Goal: Transaction & Acquisition: Purchase product/service

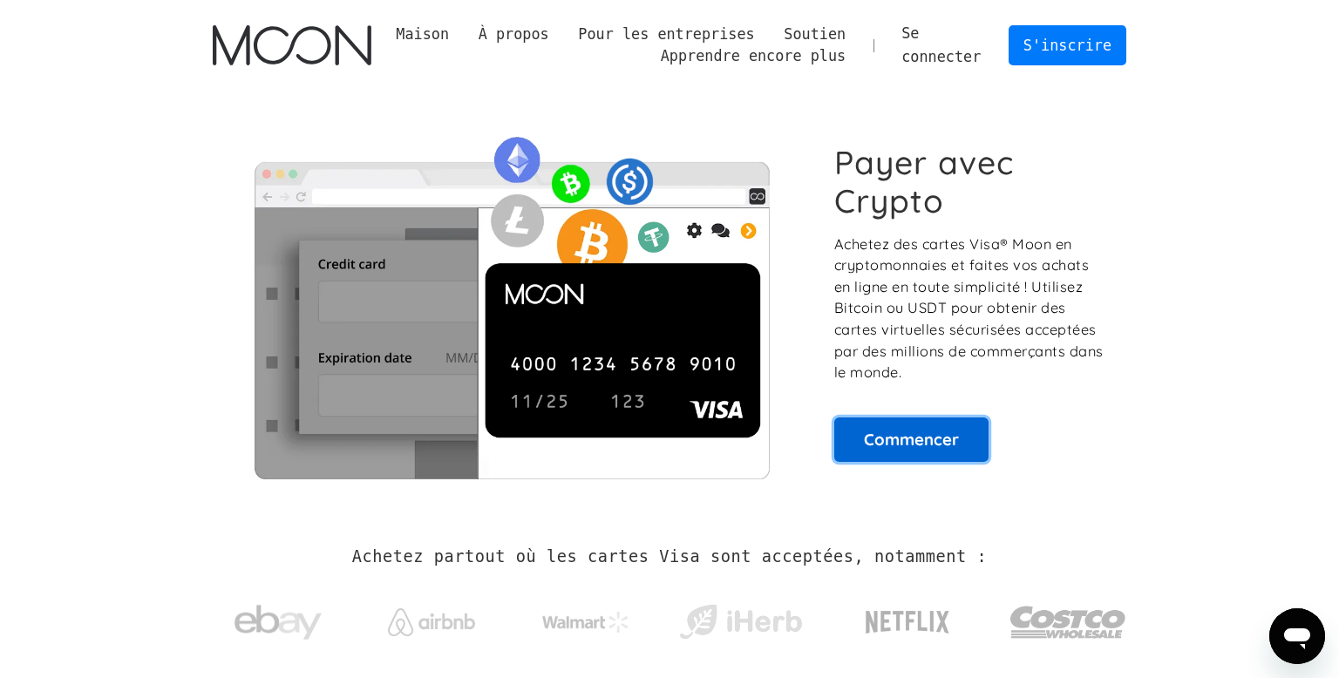
click at [963, 429] on link "Commencer" at bounding box center [911, 440] width 154 height 44
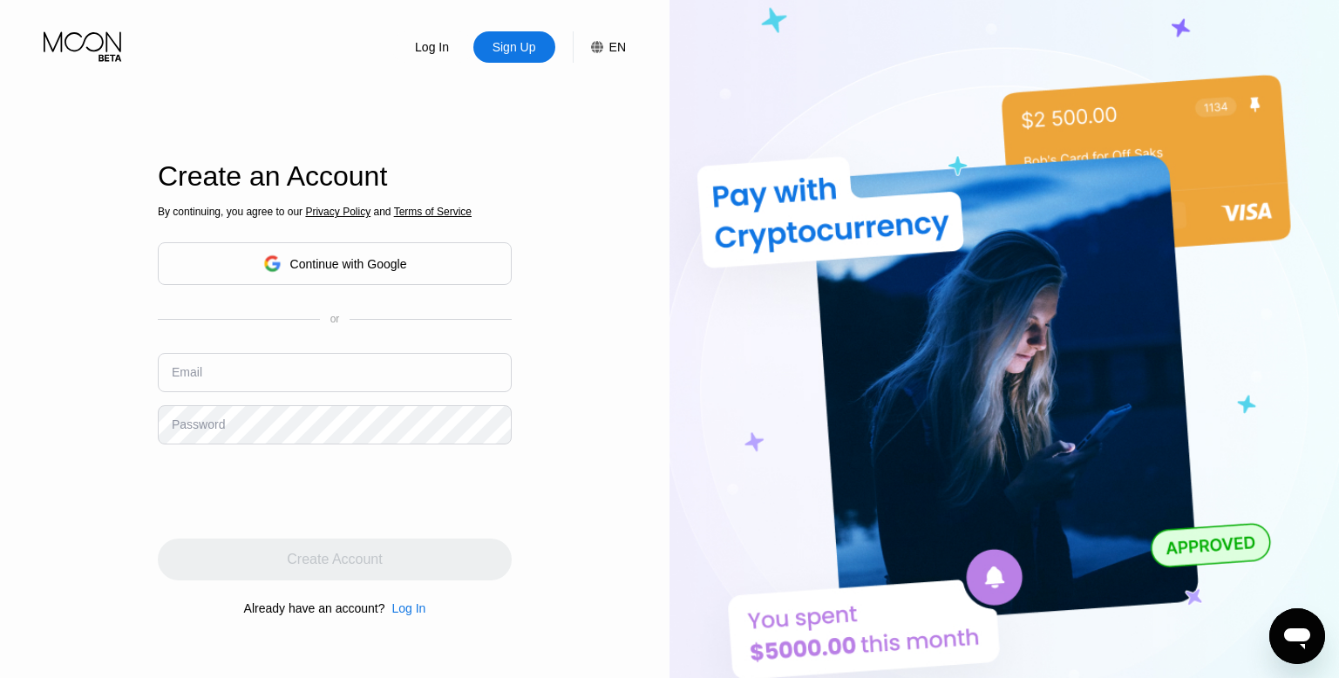
click at [397, 272] on div "Continue with Google" at bounding box center [335, 263] width 144 height 27
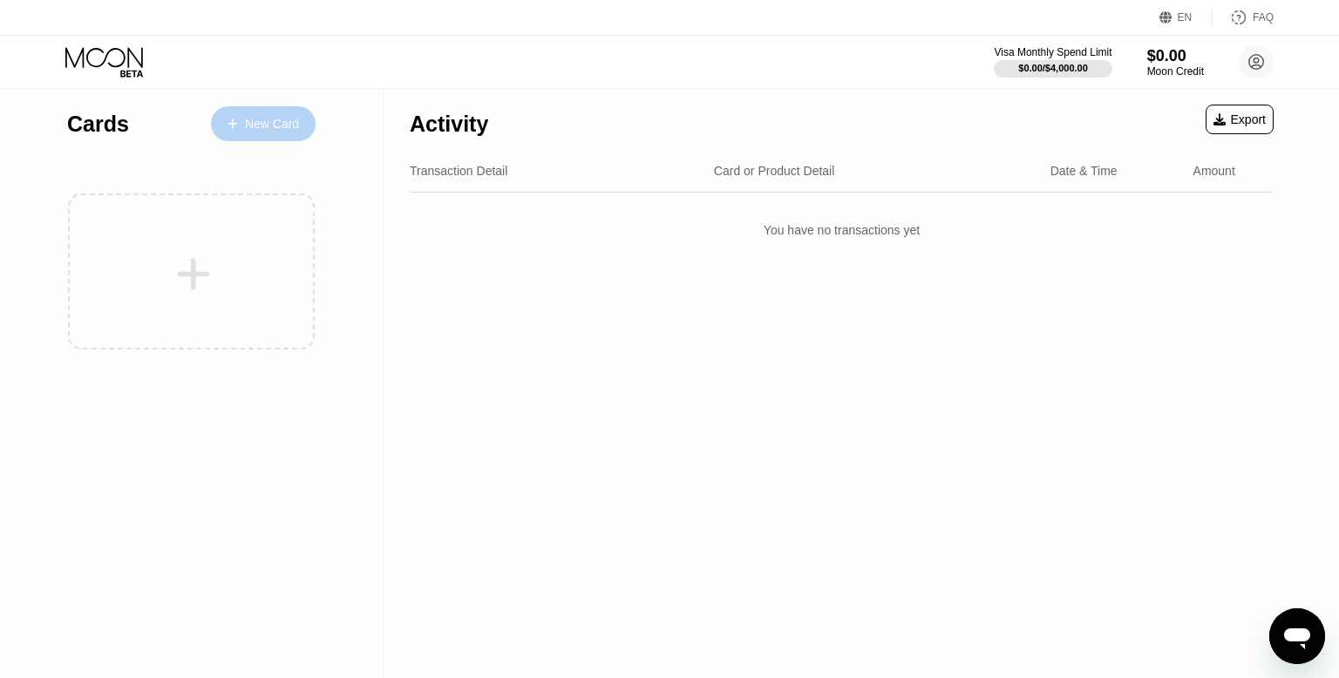
click at [236, 136] on div "New Card" at bounding box center [263, 123] width 105 height 35
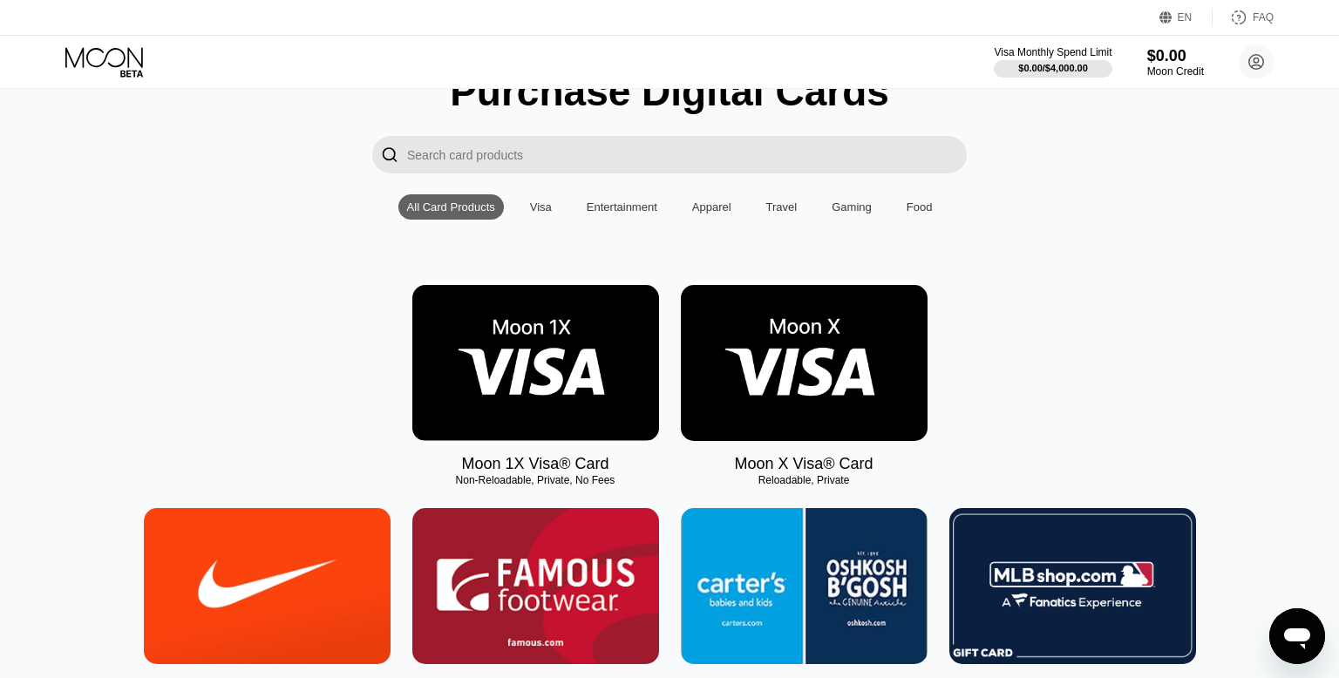
scroll to position [83, 0]
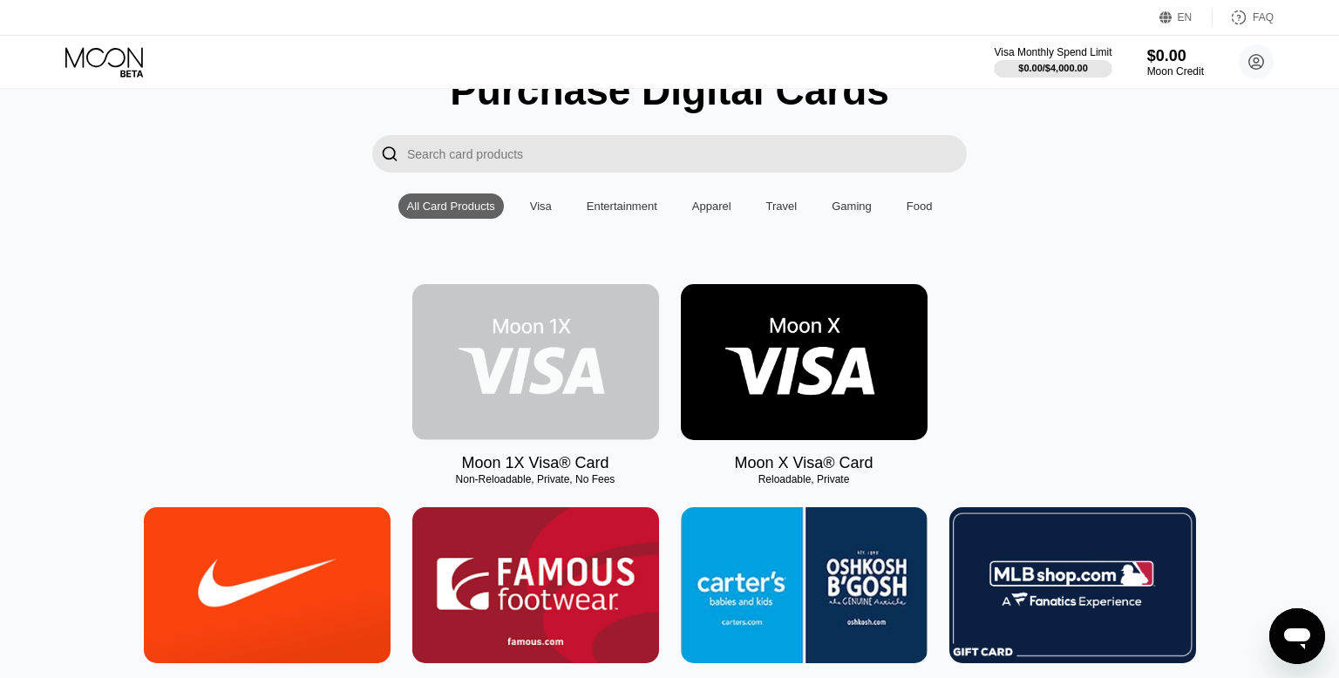
click at [531, 418] on img at bounding box center [535, 362] width 247 height 156
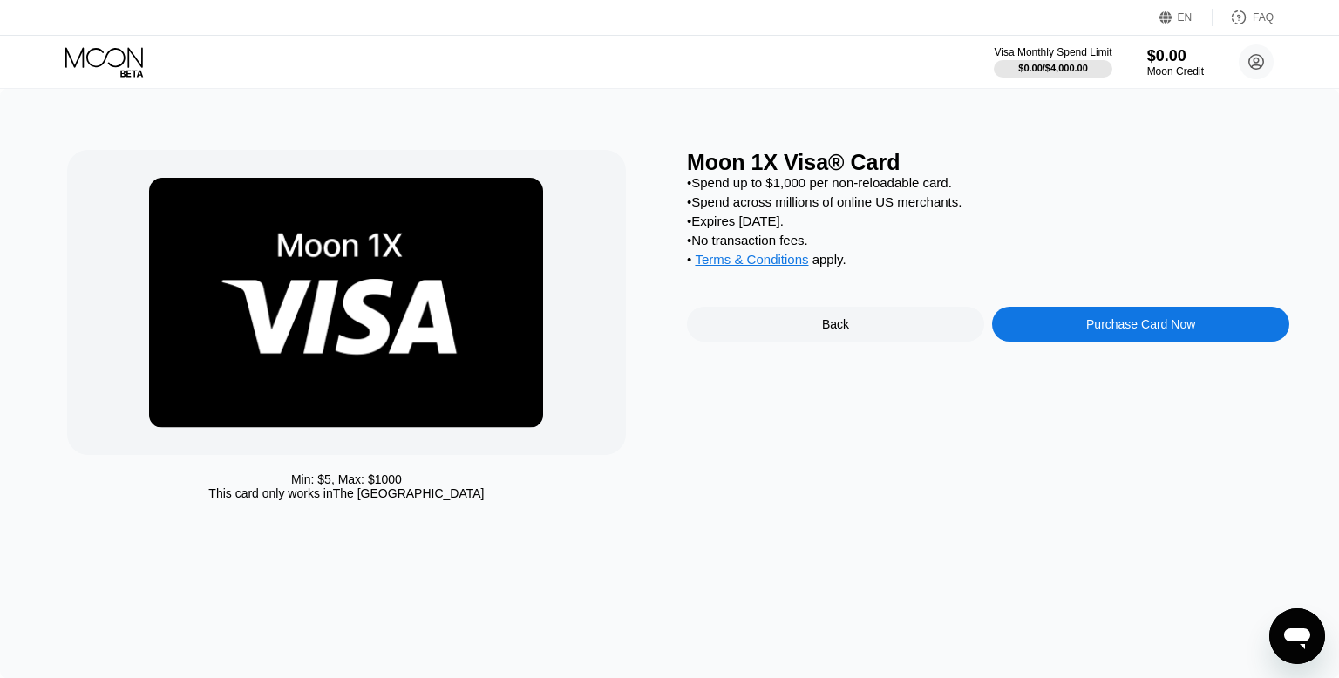
click at [1152, 336] on div "Purchase Card Now" at bounding box center [1140, 324] width 297 height 35
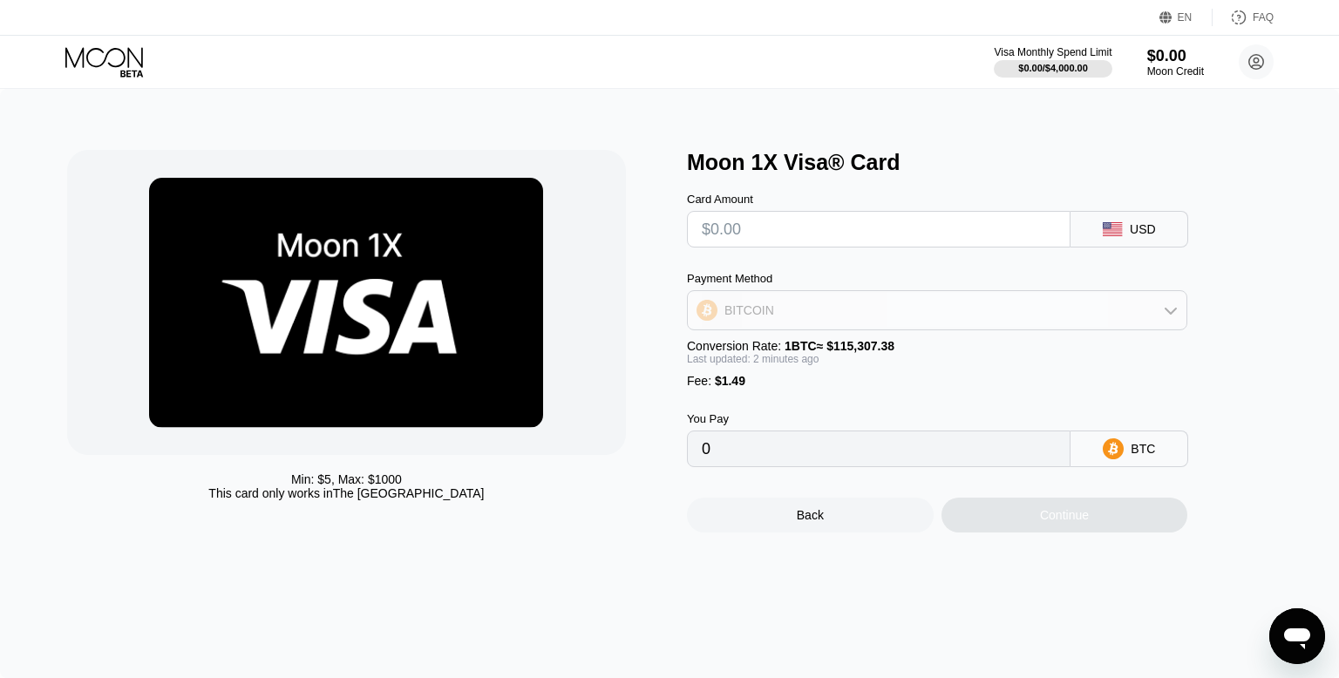
click at [1173, 318] on div "BITCOIN" at bounding box center [937, 310] width 499 height 35
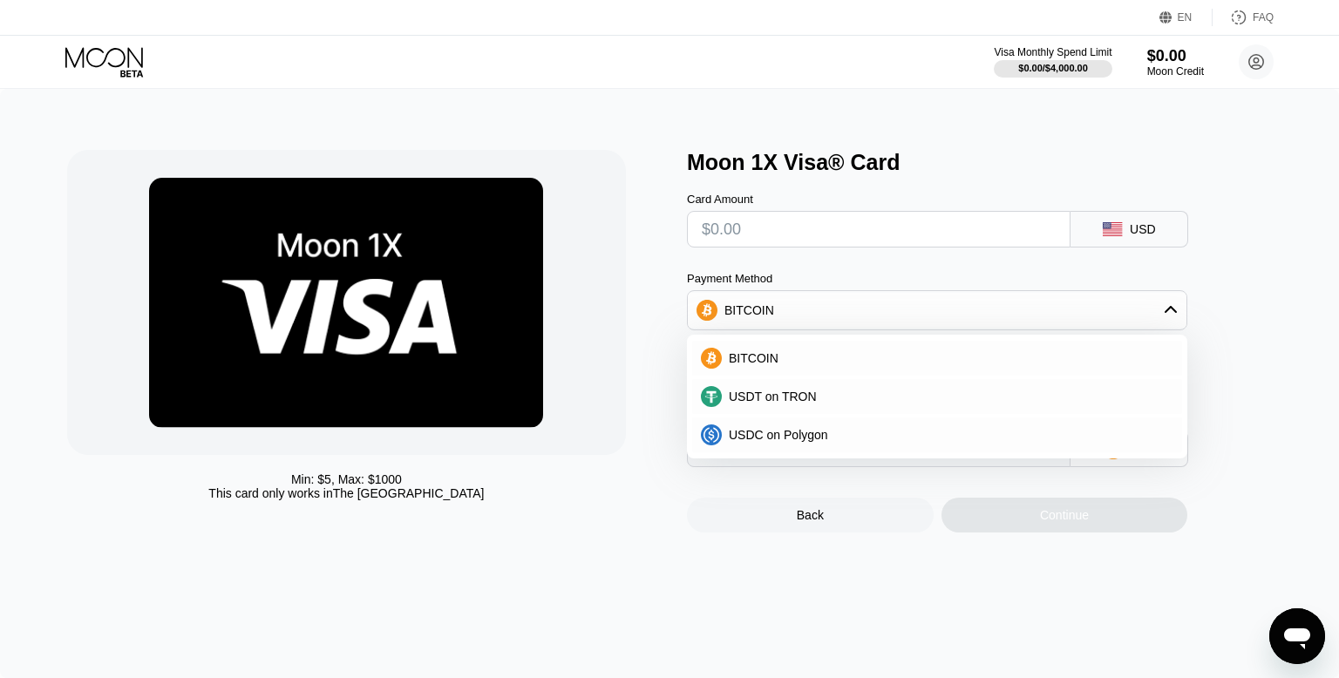
click at [1280, 305] on div "Moon 1X Visa® Card Card Amount USD Payment Method BITCOIN BITCOIN USDT on TRON …" at bounding box center [988, 341] width 602 height 383
click at [1122, 223] on icon at bounding box center [1112, 229] width 19 height 14
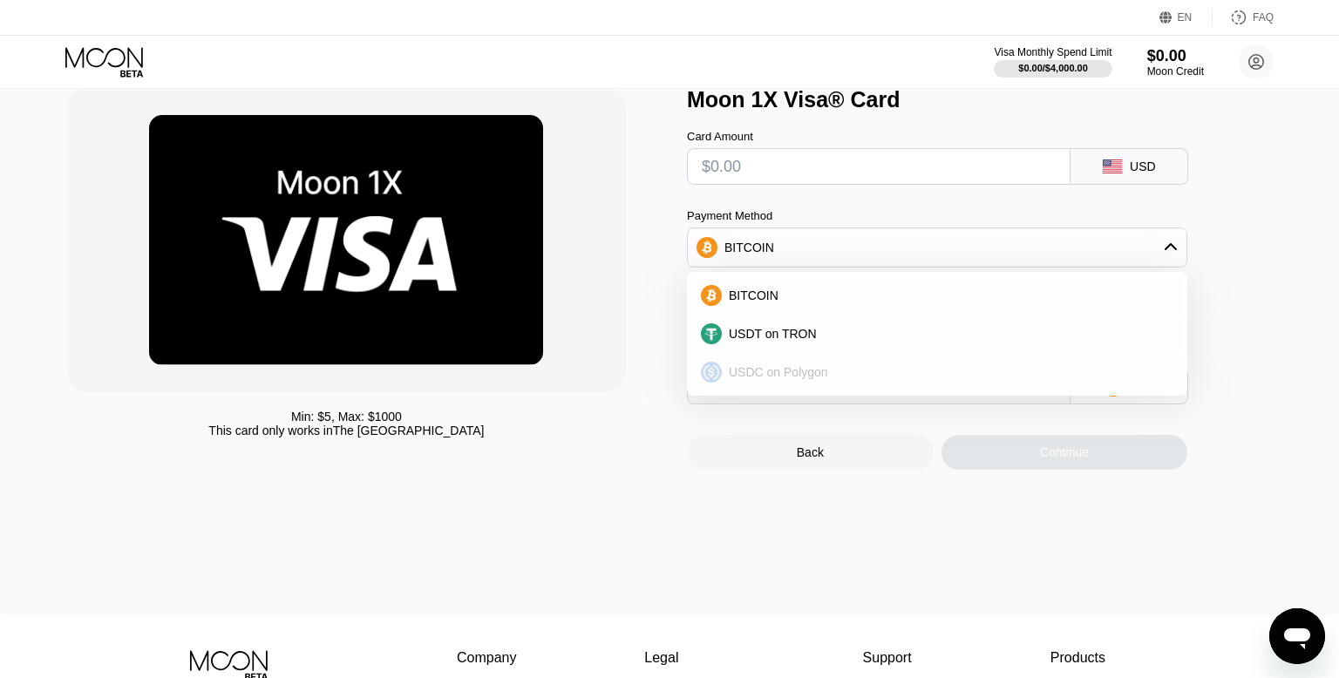
scroll to position [54, 0]
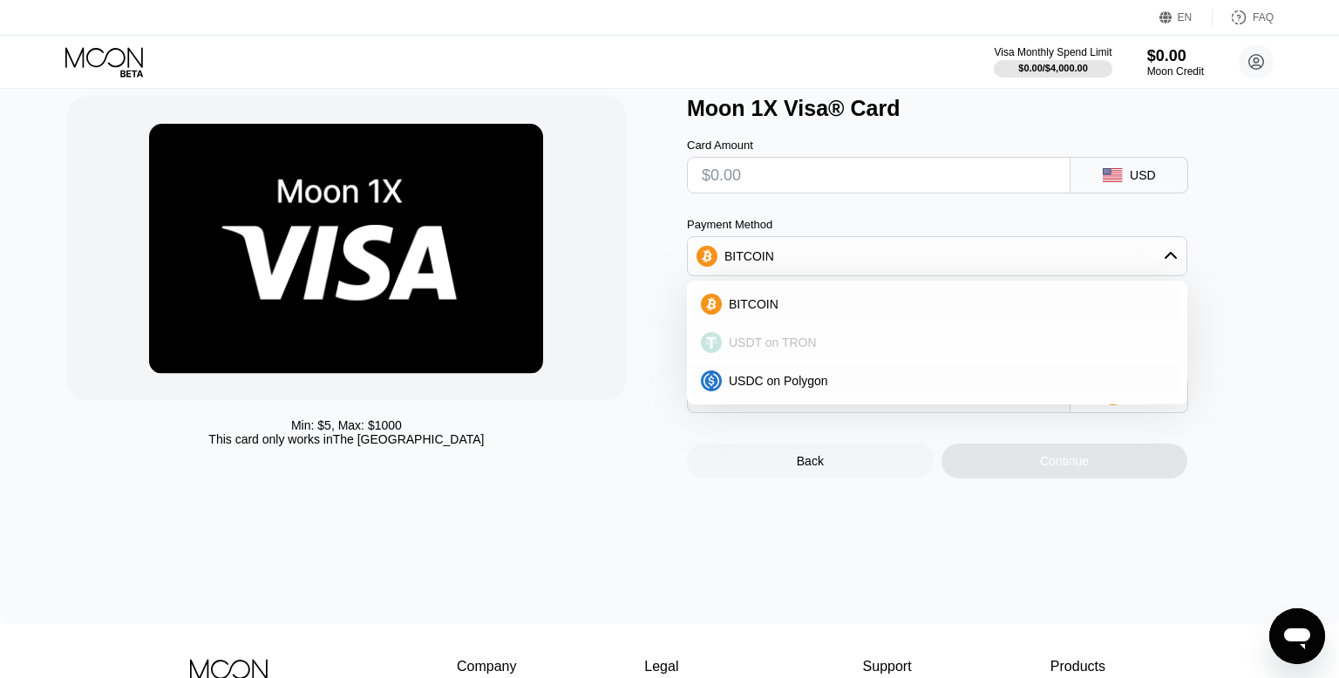
click at [805, 345] on span "USDT on TRON" at bounding box center [773, 343] width 88 height 14
type input "0.00"
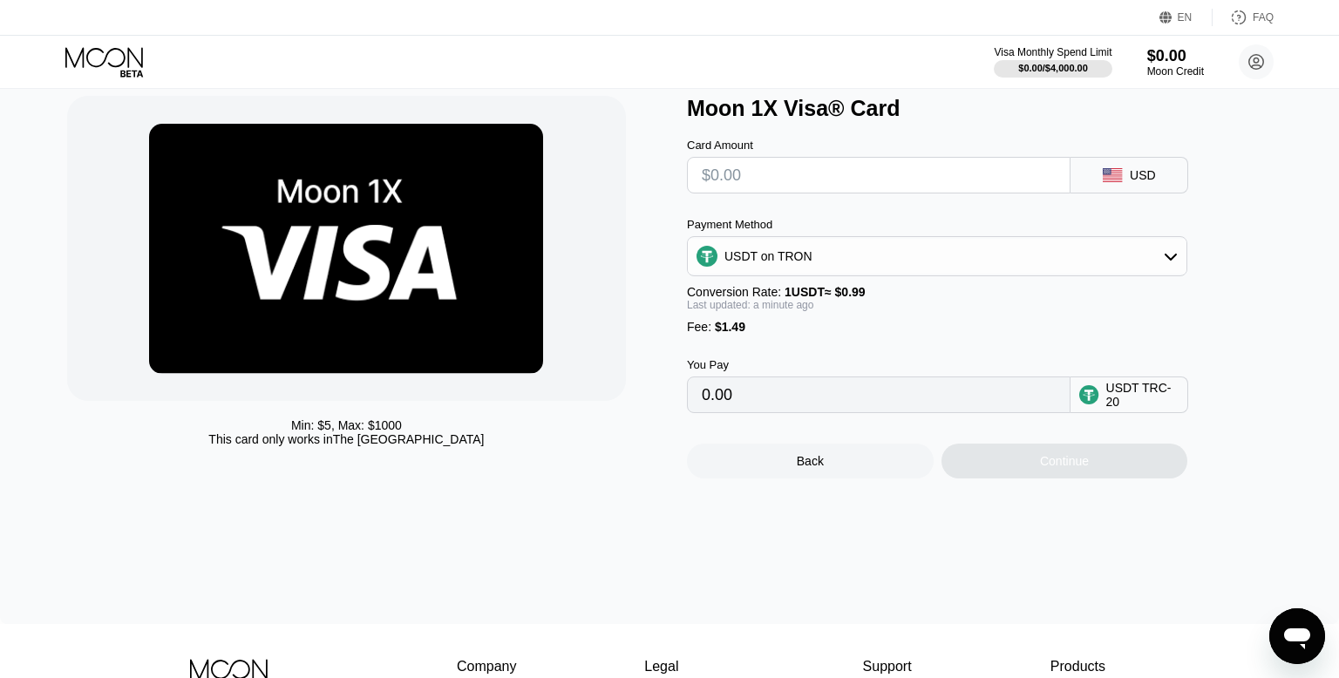
click at [1100, 397] on div "USDT TRC-20" at bounding box center [1129, 395] width 118 height 37
click at [812, 169] on input "text" at bounding box center [879, 175] width 354 height 35
type input "$1"
type input "2.52"
type input "$11"
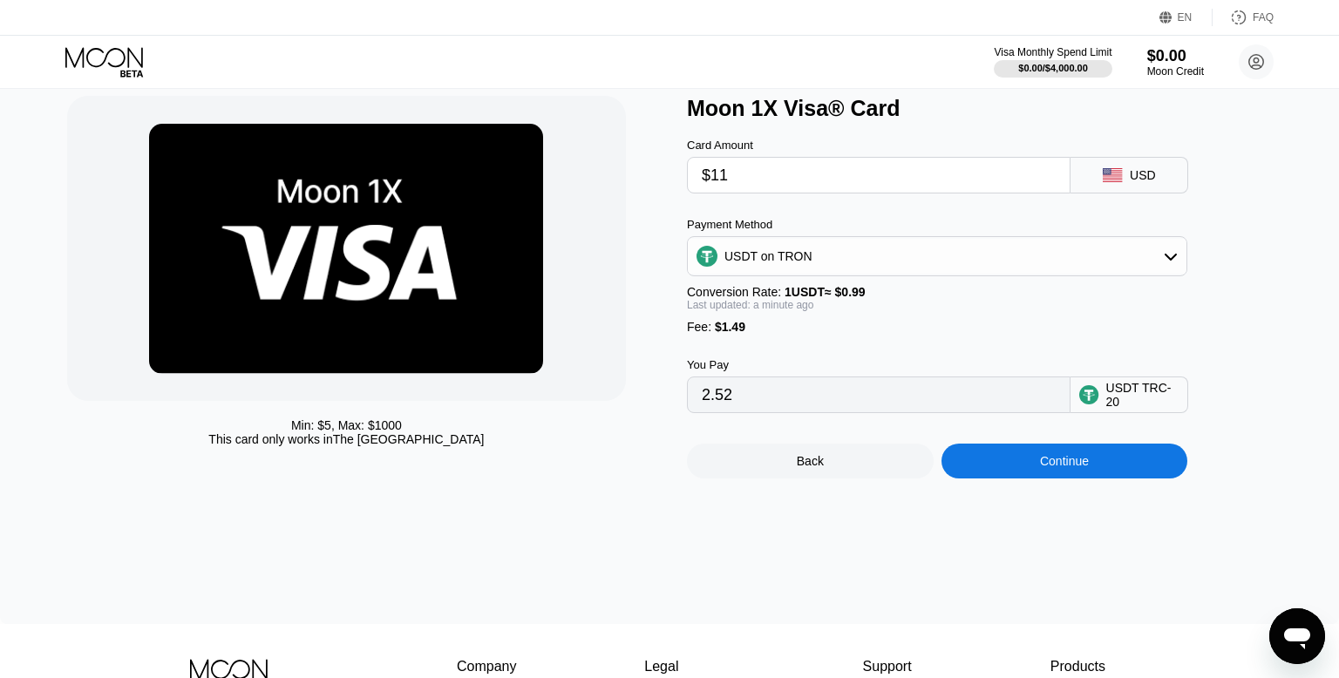
type input "12.62"
click at [1058, 470] on div "Continue" at bounding box center [1064, 461] width 247 height 35
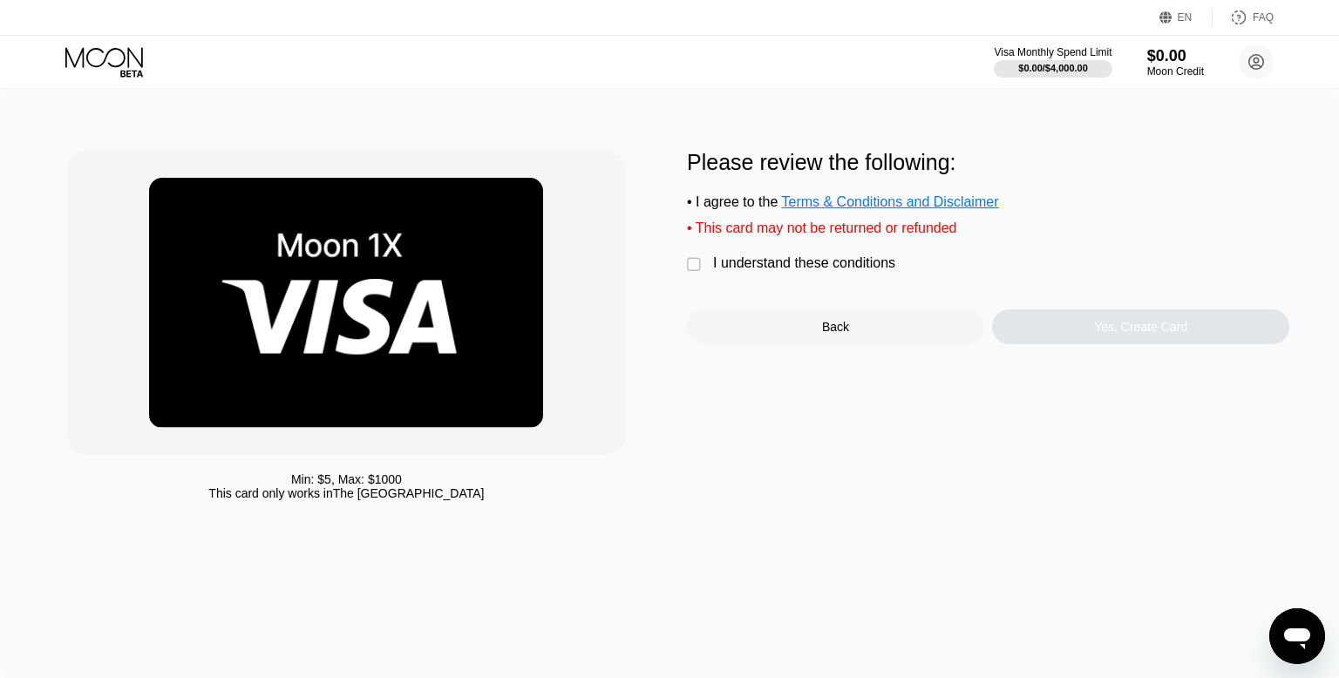
click at [696, 273] on div "" at bounding box center [695, 264] width 17 height 17
click at [1146, 326] on div "Yes, Create Card" at bounding box center [1140, 327] width 93 height 14
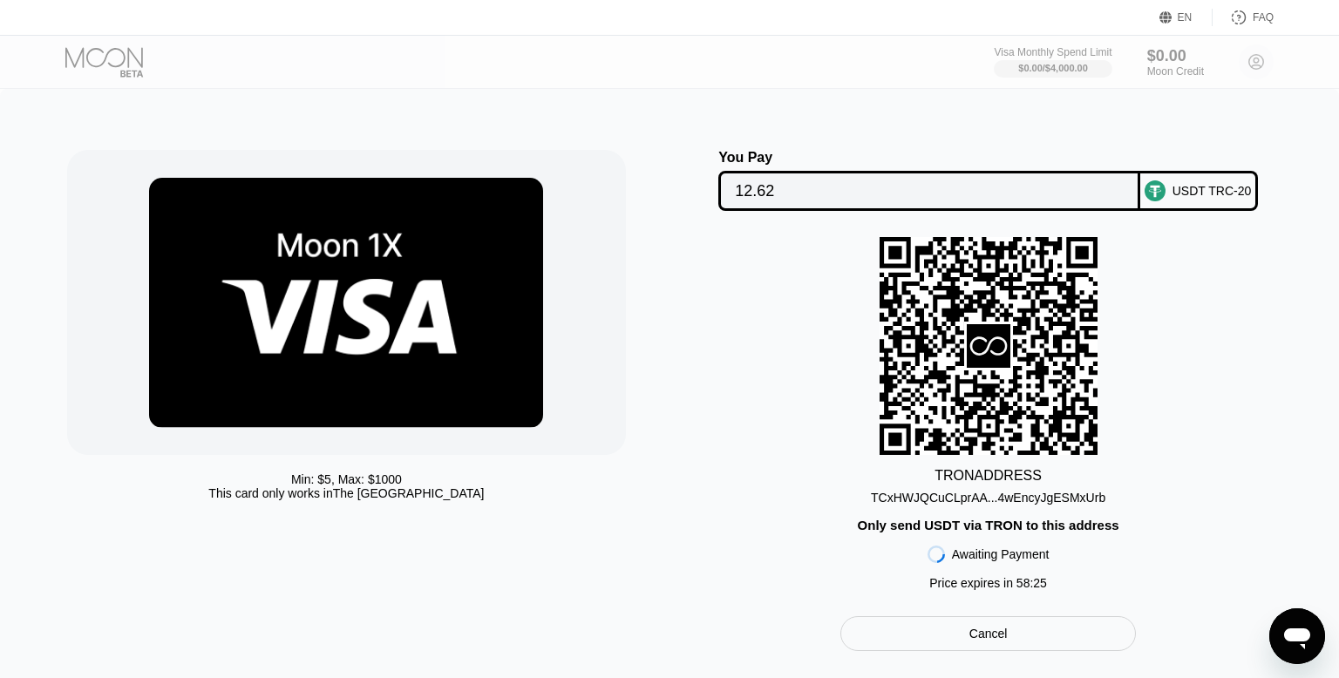
click at [929, 342] on icon at bounding box center [988, 347] width 218 height 214
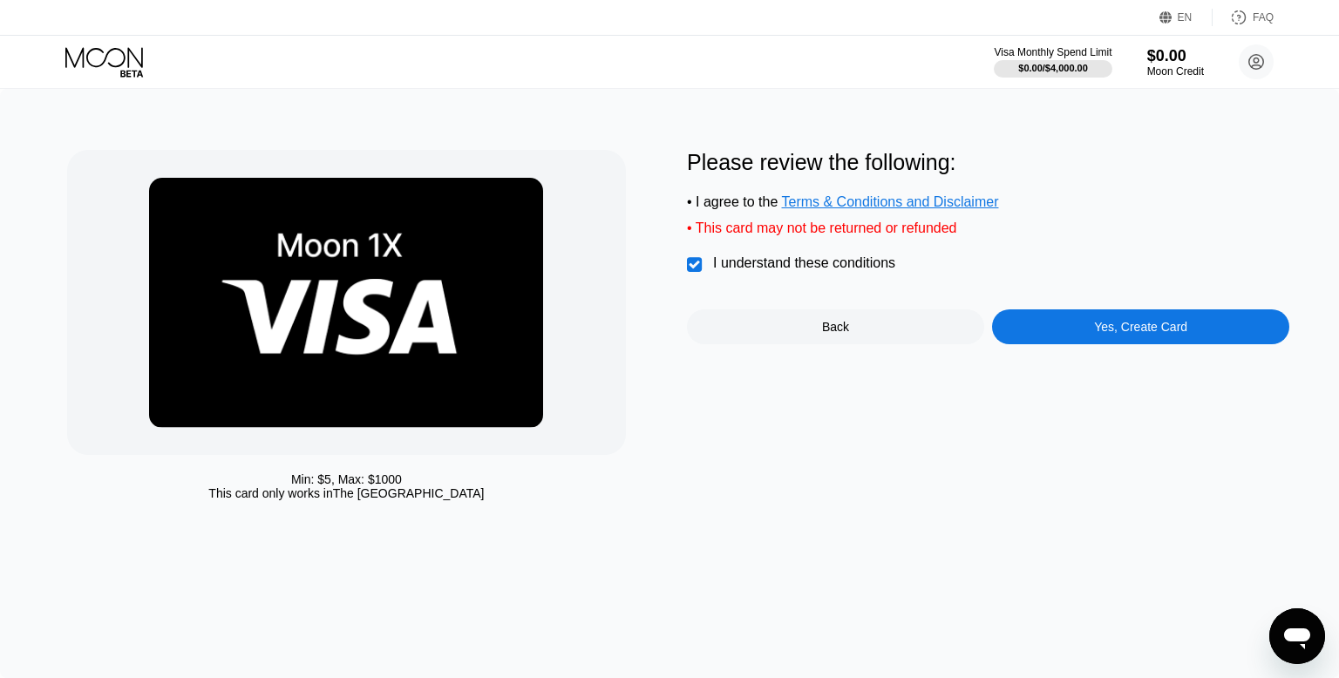
click at [1243, 36] on div "Visa Monthly Spend Limit $0.00 / $4,000.00 $0.00 Moon Credit teddy teddybierelo…" at bounding box center [669, 62] width 1339 height 52
click at [1249, 61] on icon at bounding box center [1256, 62] width 15 height 15
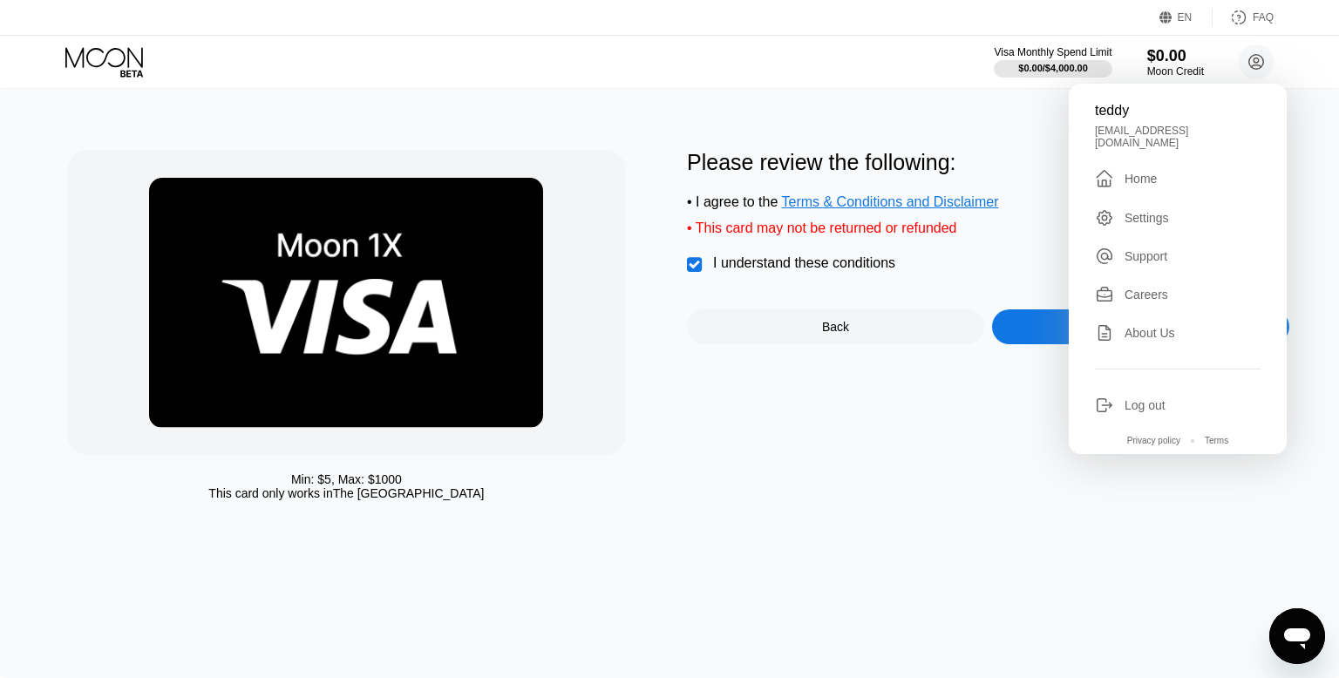
click at [836, 502] on div "Please review the following: • I agree to the Terms & Conditions and Disclaimer…" at bounding box center [988, 329] width 602 height 359
